Goal: Task Accomplishment & Management: Use online tool/utility

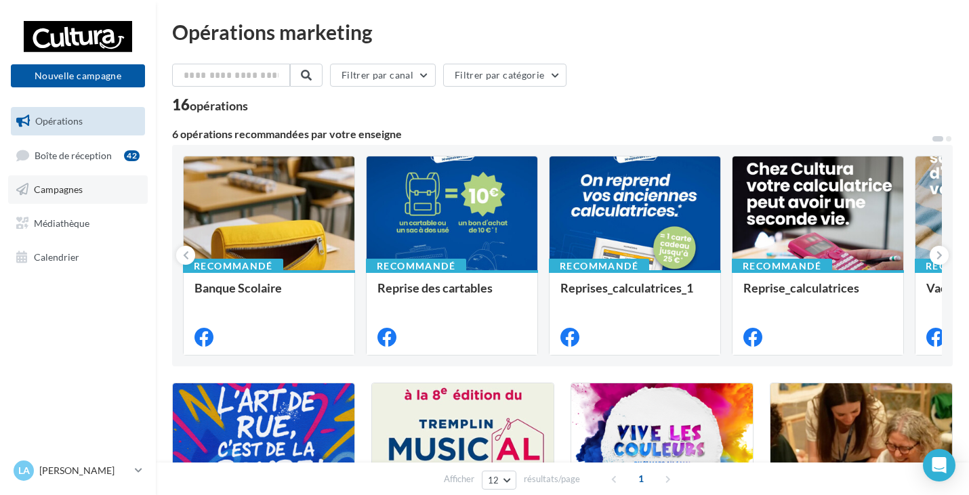
click at [68, 186] on span "Campagnes" at bounding box center [58, 190] width 49 height 12
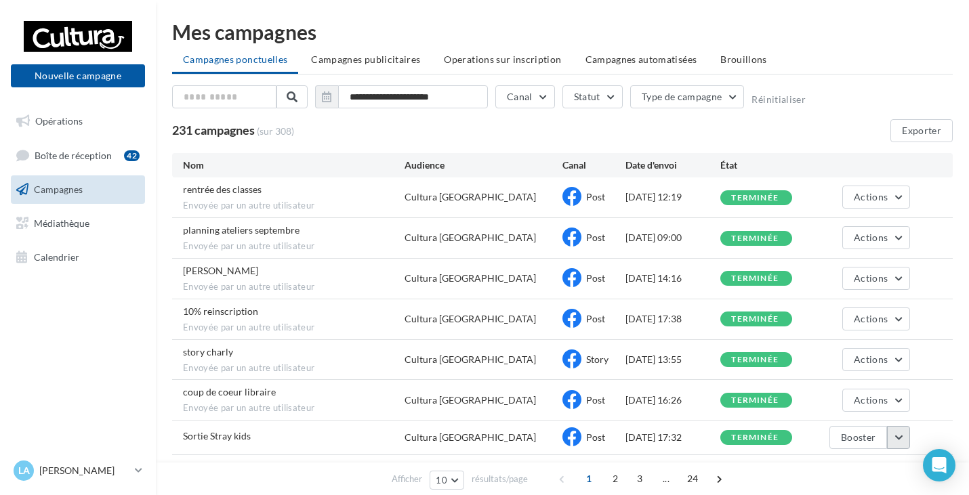
click at [903, 435] on button "button" at bounding box center [898, 437] width 23 height 23
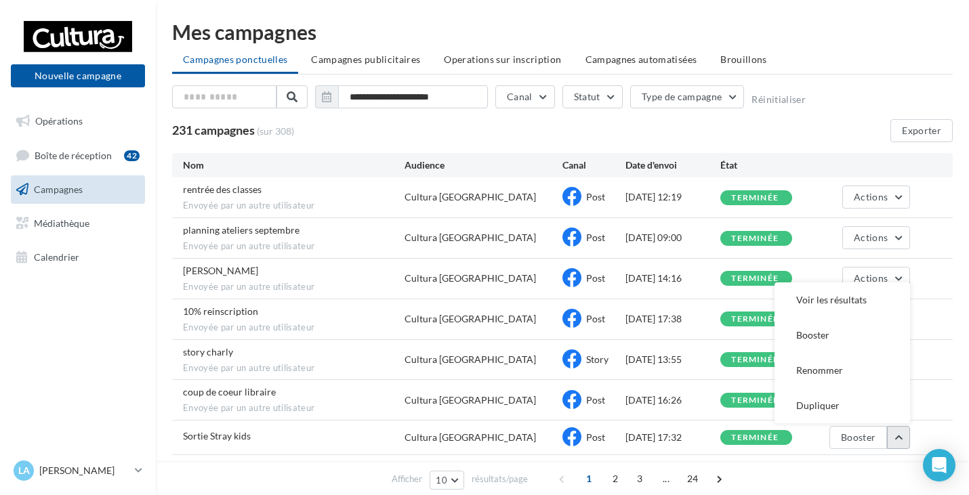
click at [903, 435] on button "button" at bounding box center [898, 437] width 23 height 23
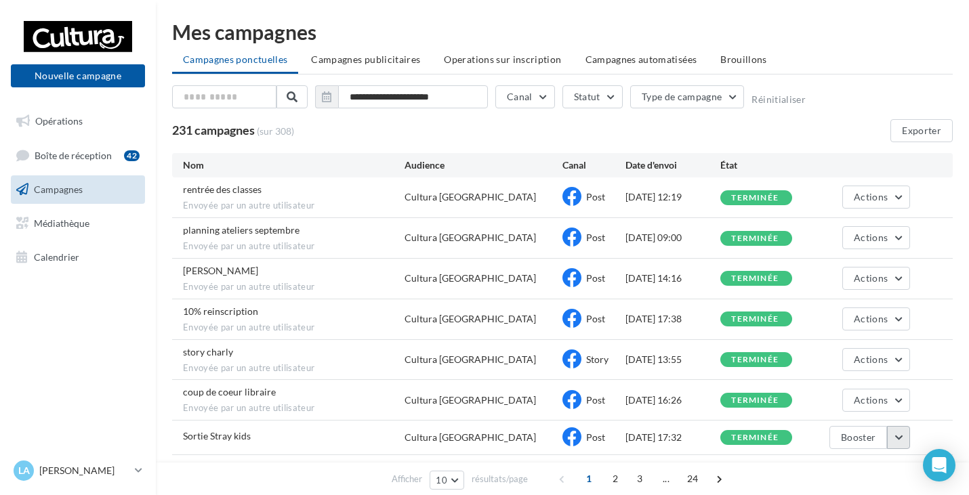
scroll to position [68, 0]
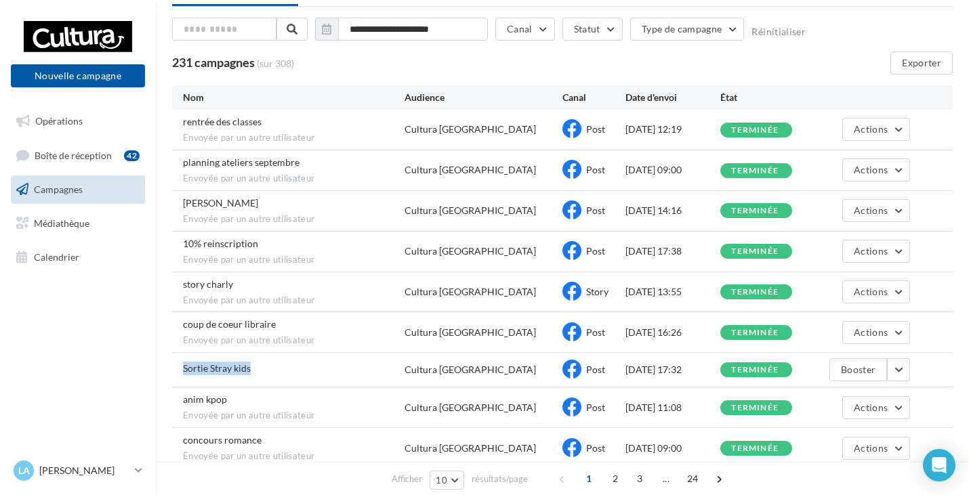
drag, startPoint x: 186, startPoint y: 368, endPoint x: 316, endPoint y: 374, distance: 130.3
click at [316, 374] on div "Sortie Stray kids Cultura [GEOGRAPHIC_DATA] Post [DATE] 17:32 terminée Booster" at bounding box center [562, 370] width 781 height 34
click at [77, 80] on button "Nouvelle campagne" at bounding box center [78, 75] width 134 height 23
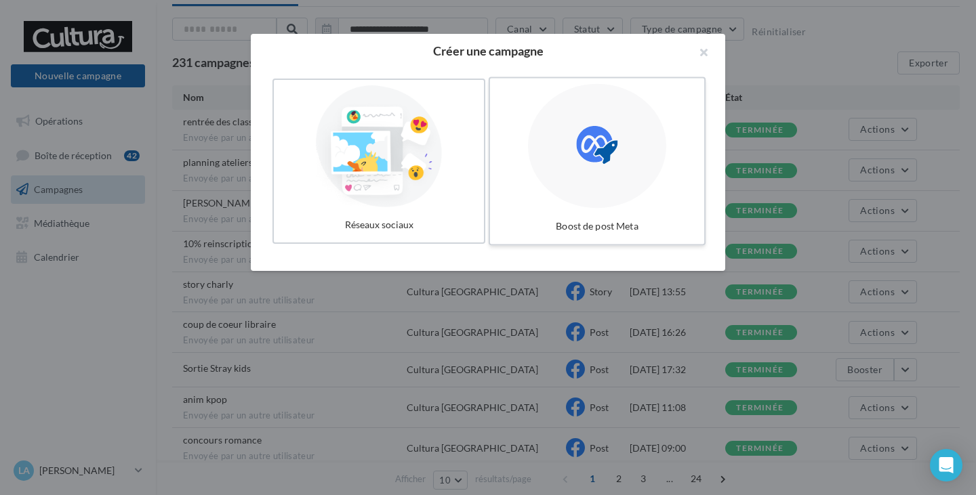
click at [638, 209] on label "Boost de post Meta" at bounding box center [597, 161] width 217 height 169
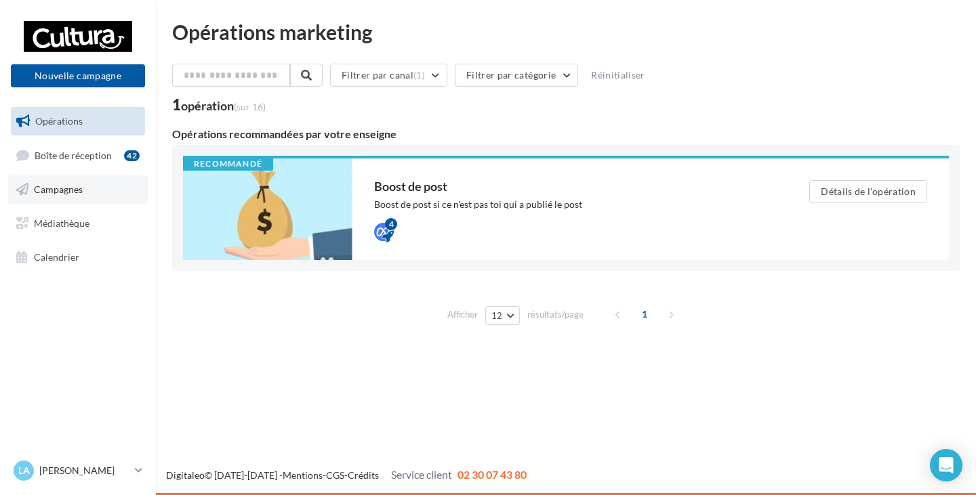
click at [58, 199] on link "Campagnes" at bounding box center [78, 190] width 140 height 28
